Goal: Transaction & Acquisition: Purchase product/service

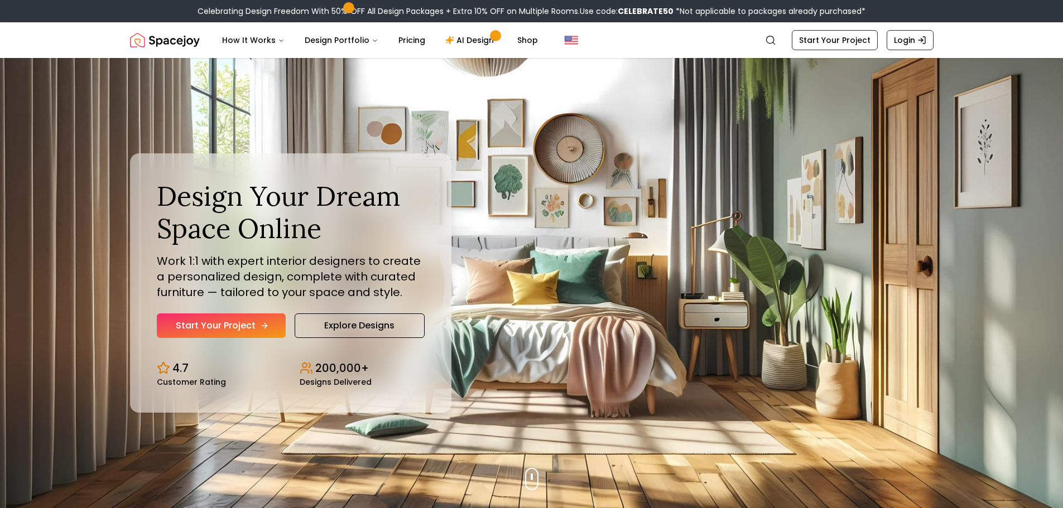
click at [230, 324] on link "Start Your Project" at bounding box center [221, 326] width 129 height 25
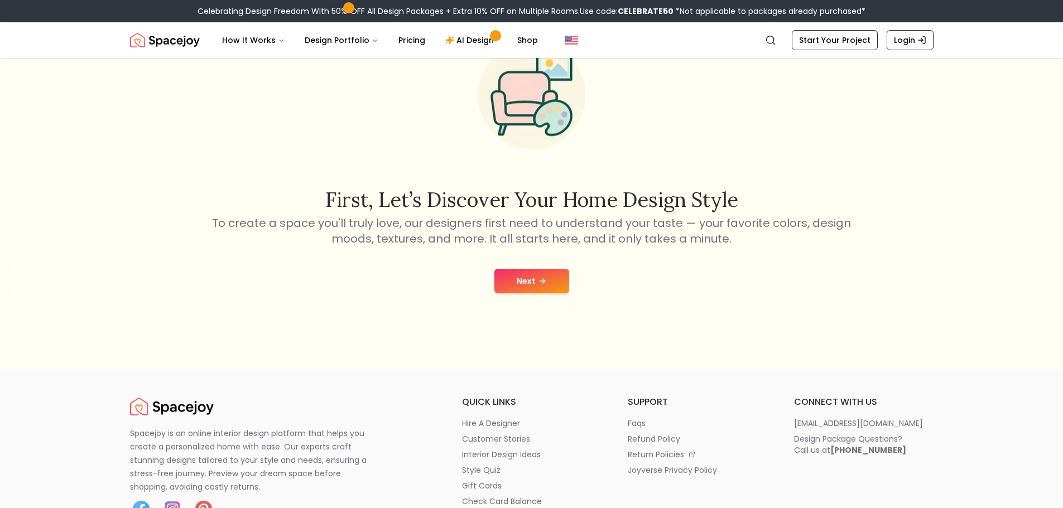
scroll to position [112, 0]
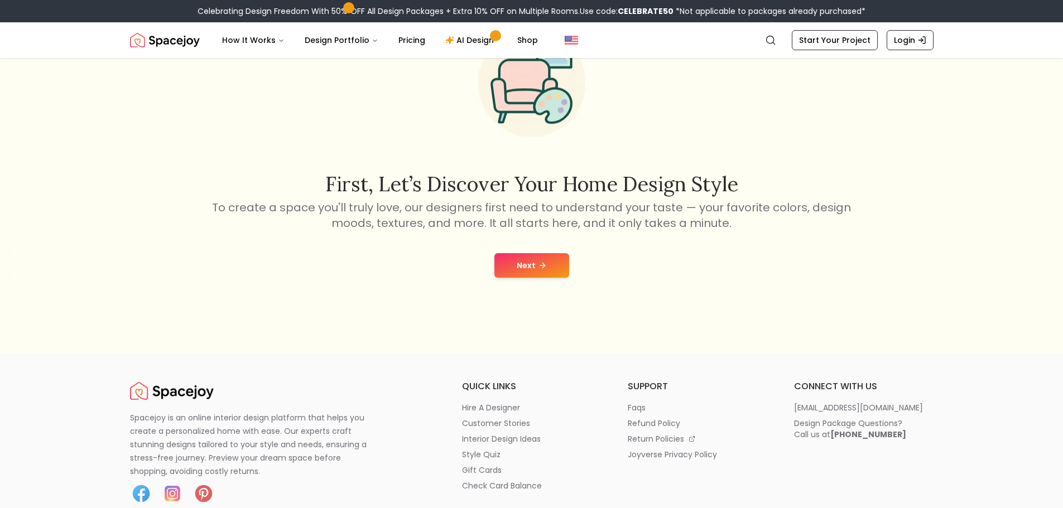
click at [547, 266] on button "Next" at bounding box center [531, 265] width 75 height 25
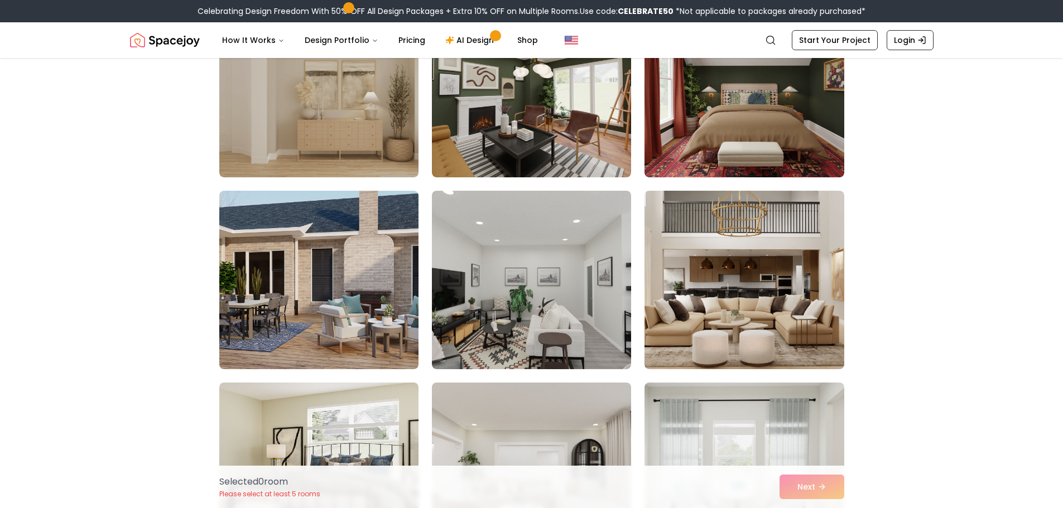
scroll to position [167, 0]
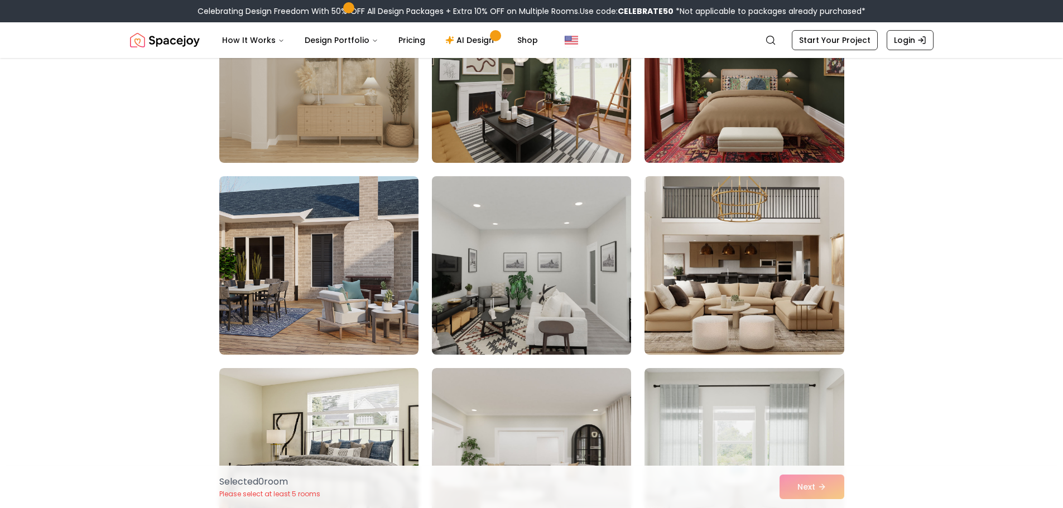
click at [569, 288] on img at bounding box center [531, 265] width 209 height 187
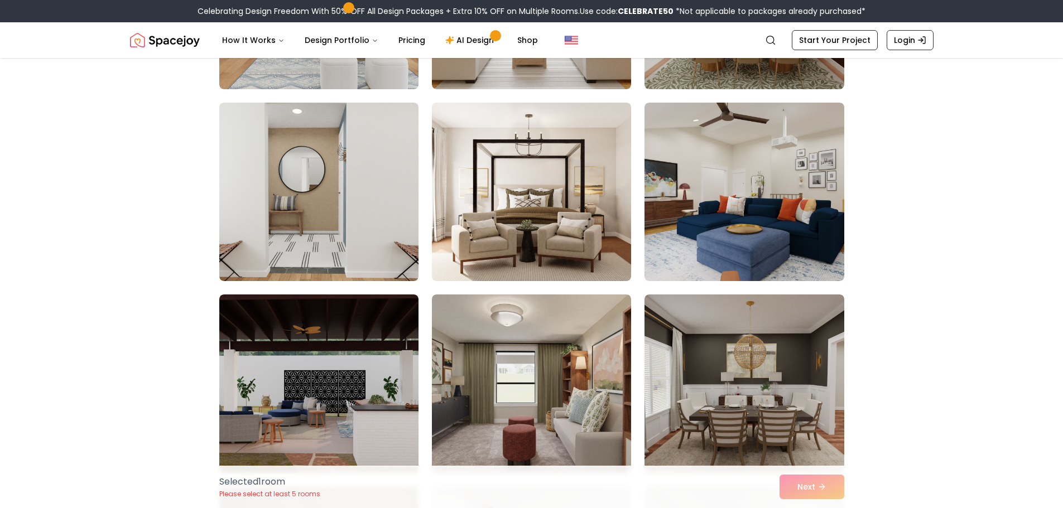
scroll to position [1116, 0]
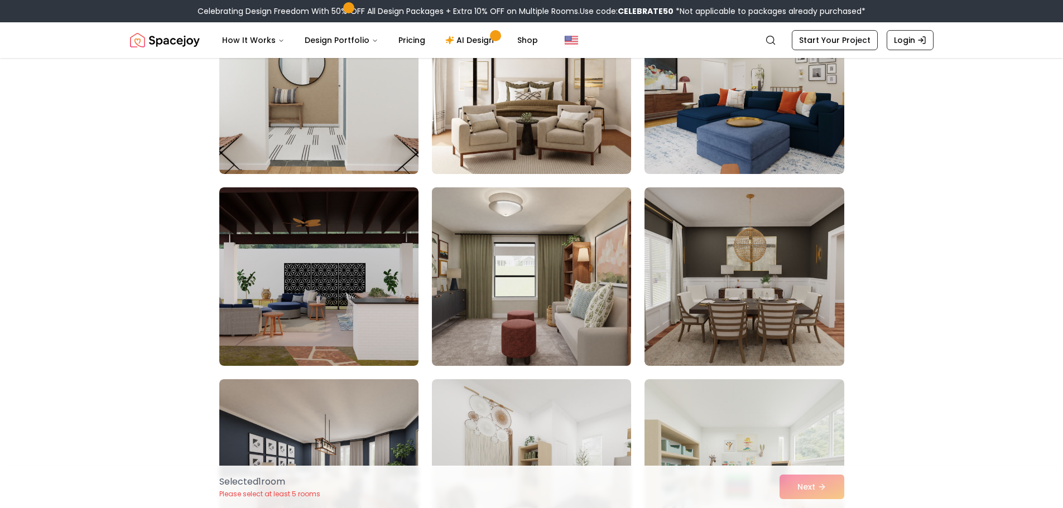
click at [508, 261] on img at bounding box center [531, 276] width 209 height 187
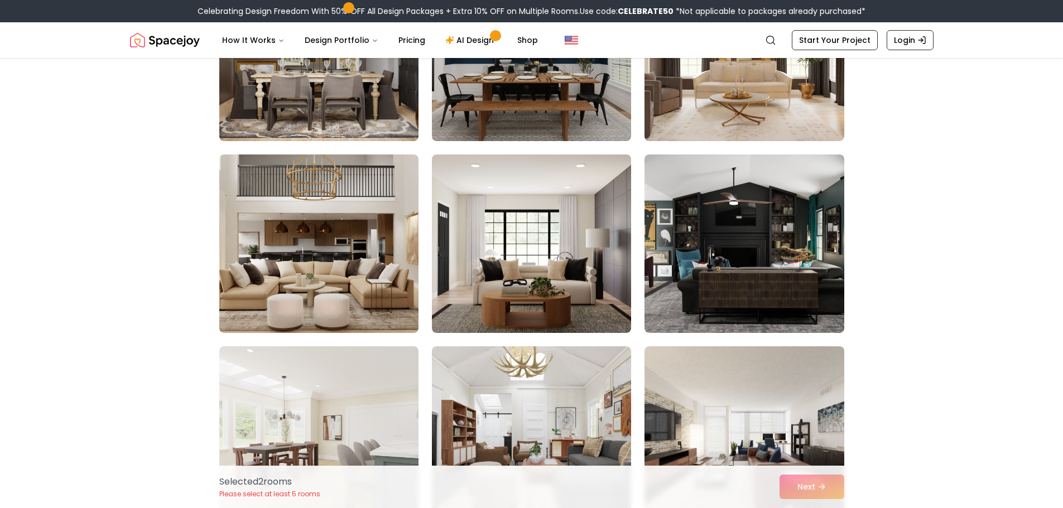
scroll to position [1730, 0]
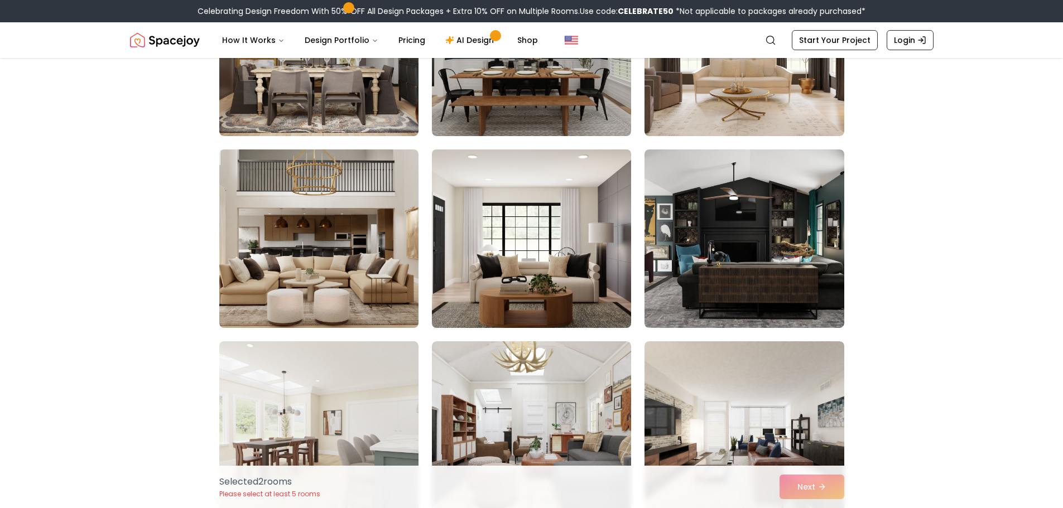
click at [524, 253] on img at bounding box center [531, 238] width 209 height 187
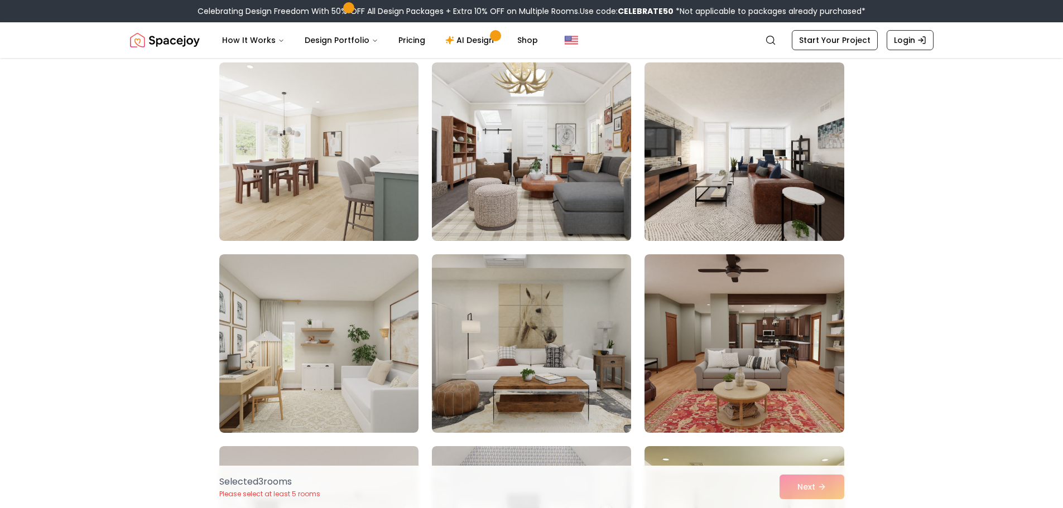
scroll to position [2121, 0]
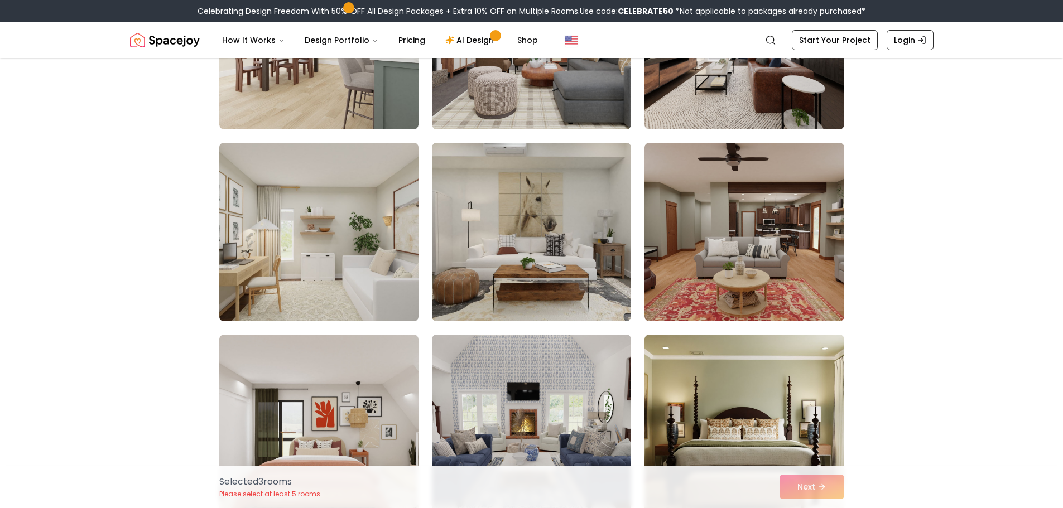
click at [261, 251] on img at bounding box center [318, 231] width 209 height 187
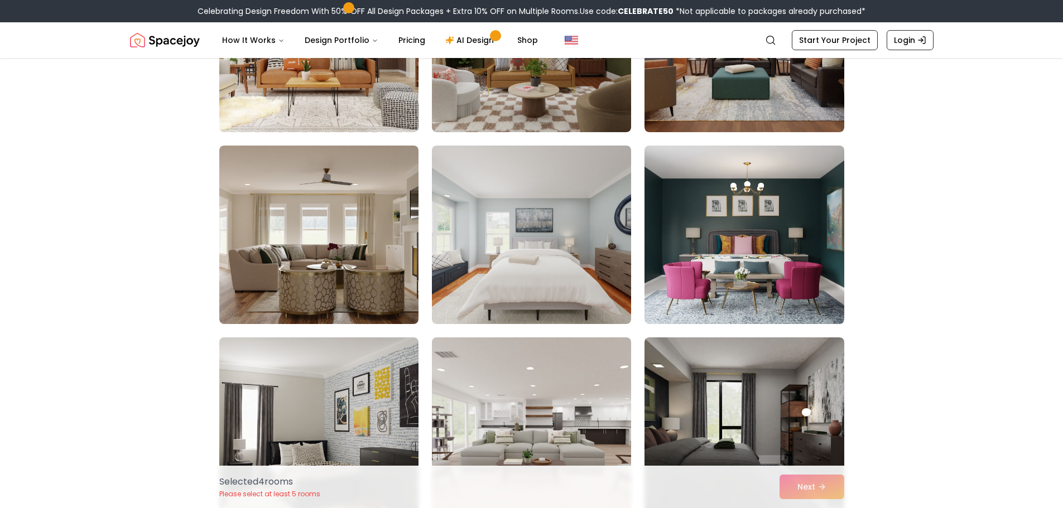
scroll to position [3125, 0]
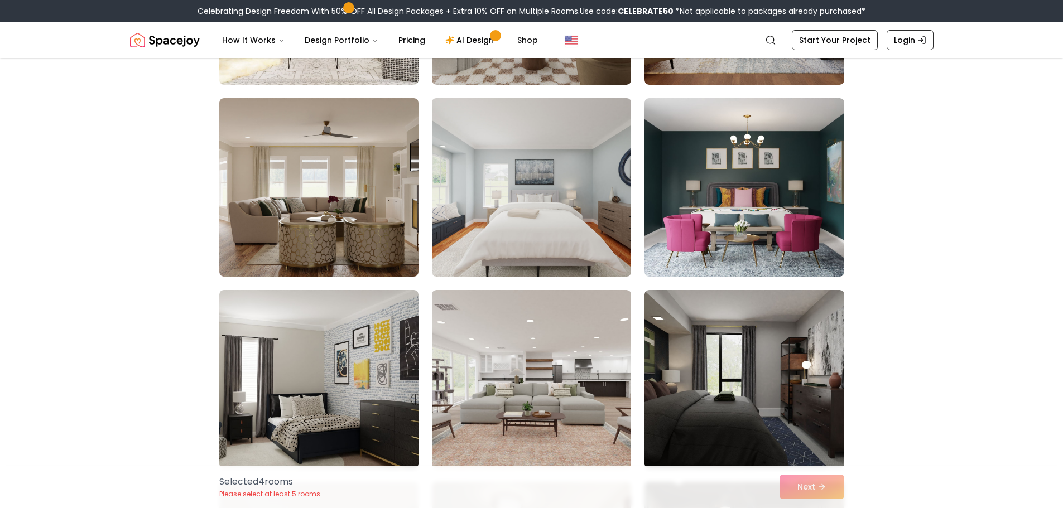
click at [477, 223] on img at bounding box center [531, 187] width 209 height 187
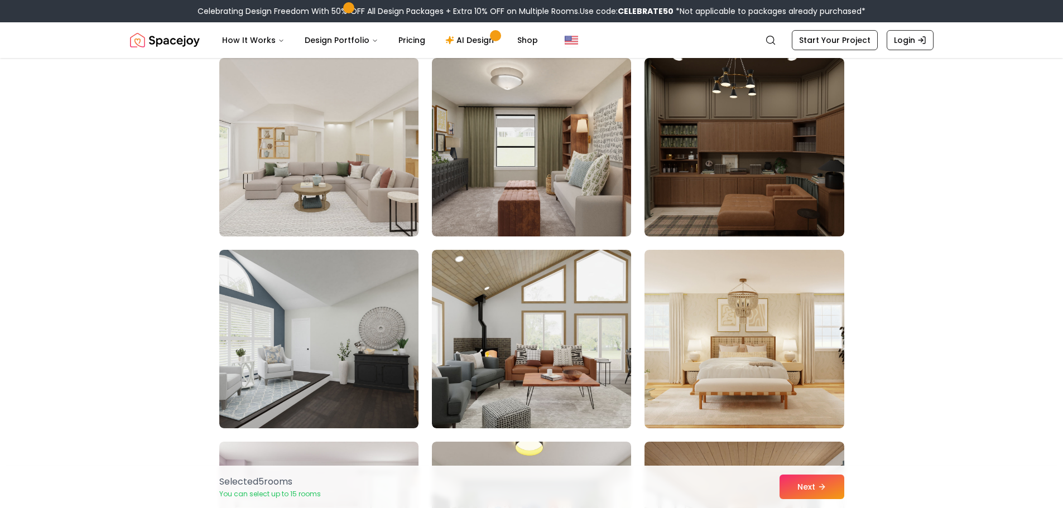
scroll to position [3516, 0]
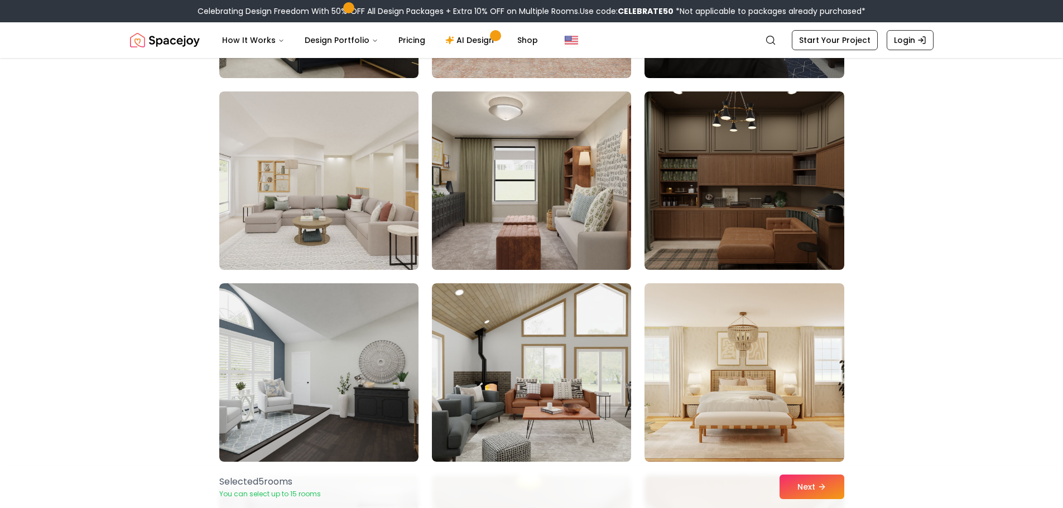
click at [605, 241] on img at bounding box center [531, 180] width 209 height 187
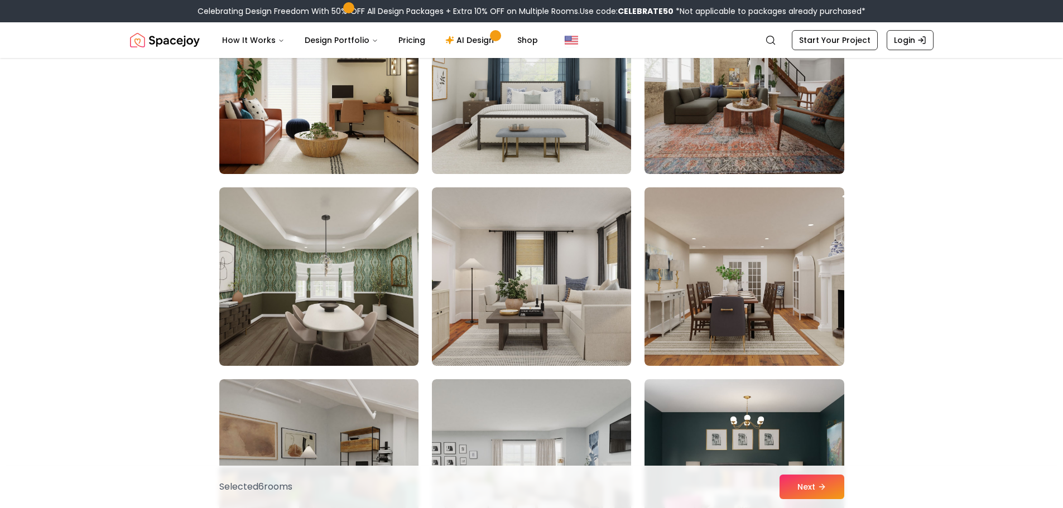
scroll to position [5357, 0]
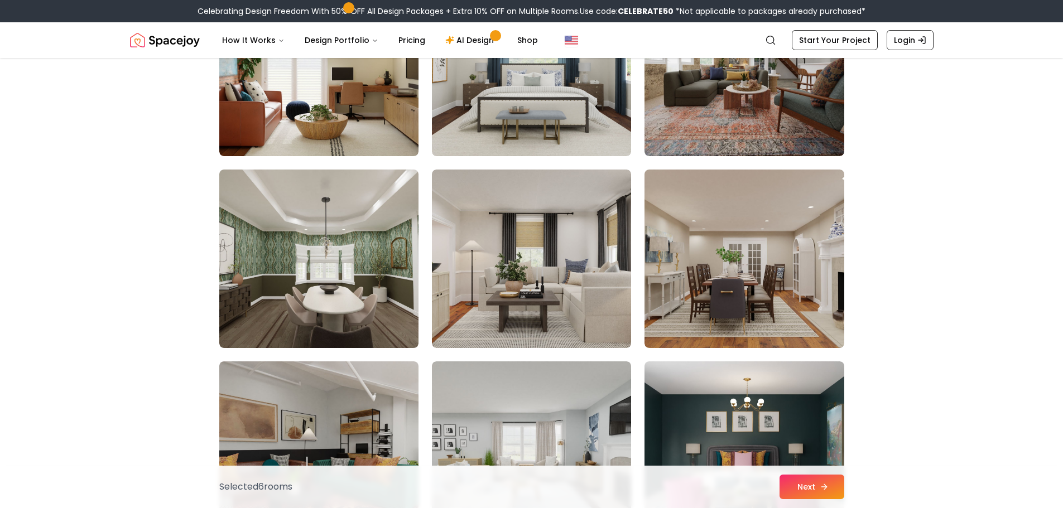
click at [838, 487] on button "Next" at bounding box center [812, 487] width 65 height 25
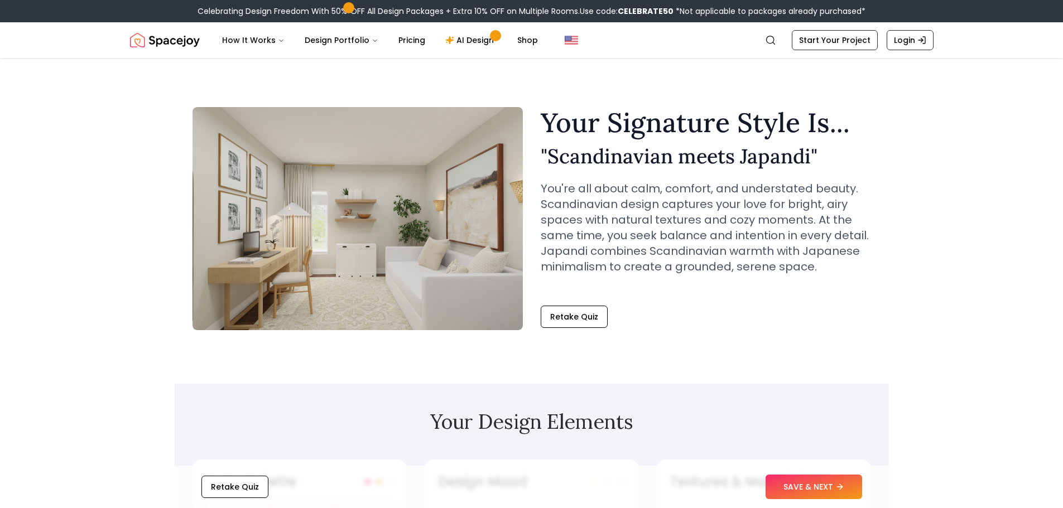
drag, startPoint x: 950, startPoint y: 301, endPoint x: 957, endPoint y: 164, distance: 138.0
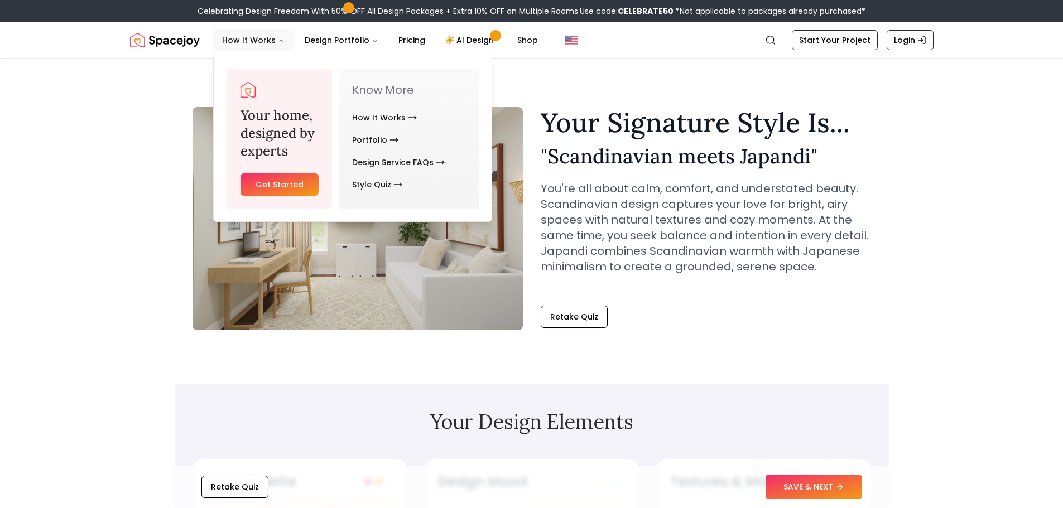
click at [265, 46] on button "How It Works" at bounding box center [253, 40] width 80 height 22
click at [278, 37] on icon "Main" at bounding box center [281, 40] width 7 height 7
click at [257, 40] on button "How It Works" at bounding box center [253, 40] width 80 height 22
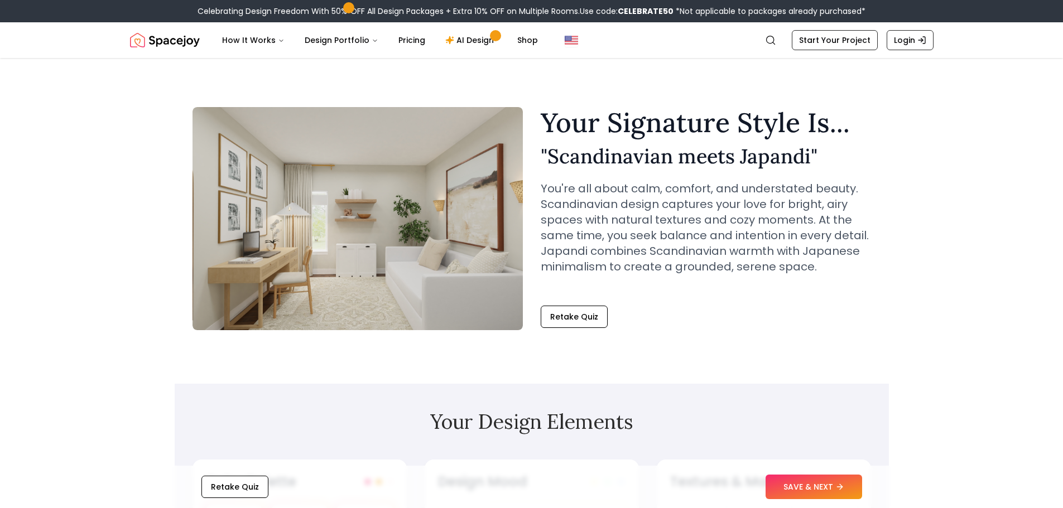
click at [178, 43] on img "Spacejoy" at bounding box center [165, 40] width 70 height 22
